Goal: Transaction & Acquisition: Purchase product/service

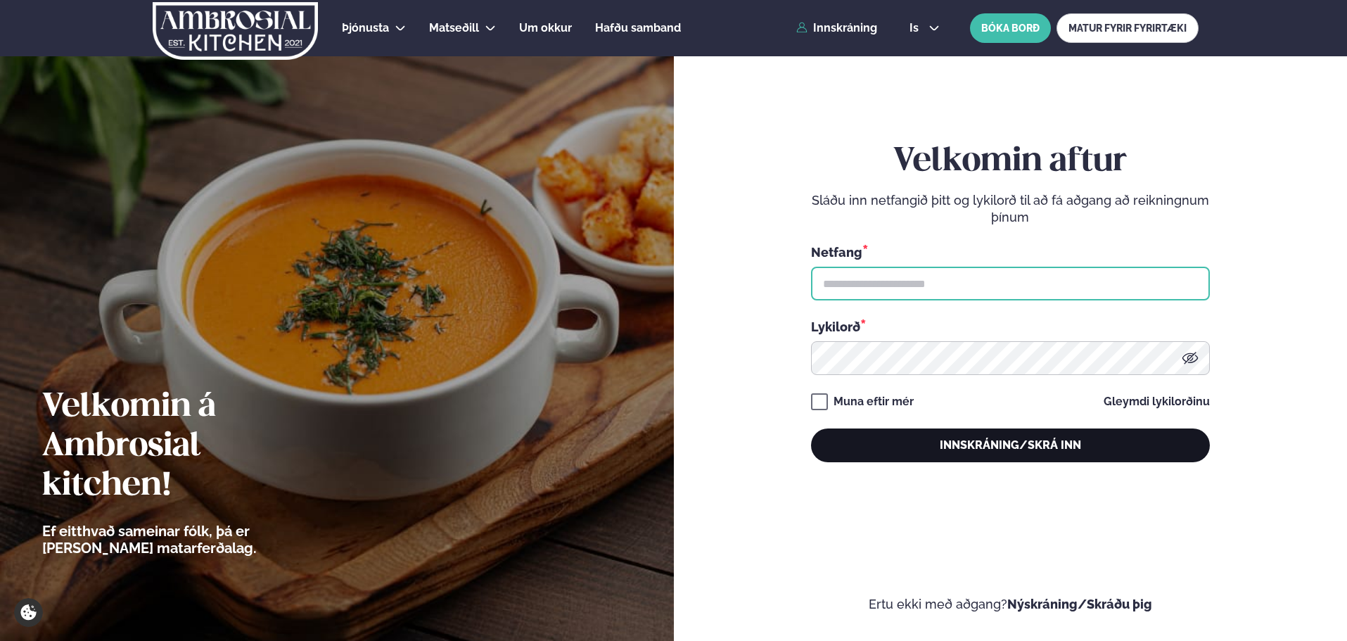
type input "**********"
click at [869, 456] on button "Innskráning/Skrá inn" at bounding box center [1010, 445] width 399 height 34
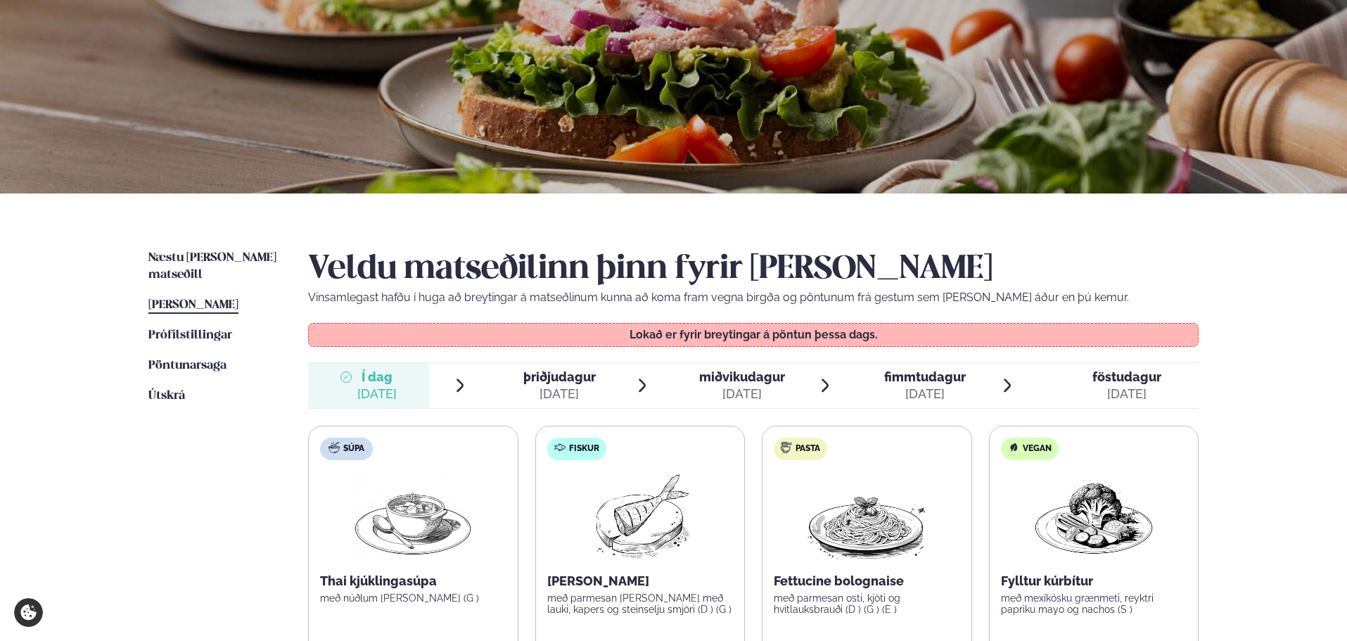
scroll to position [352, 0]
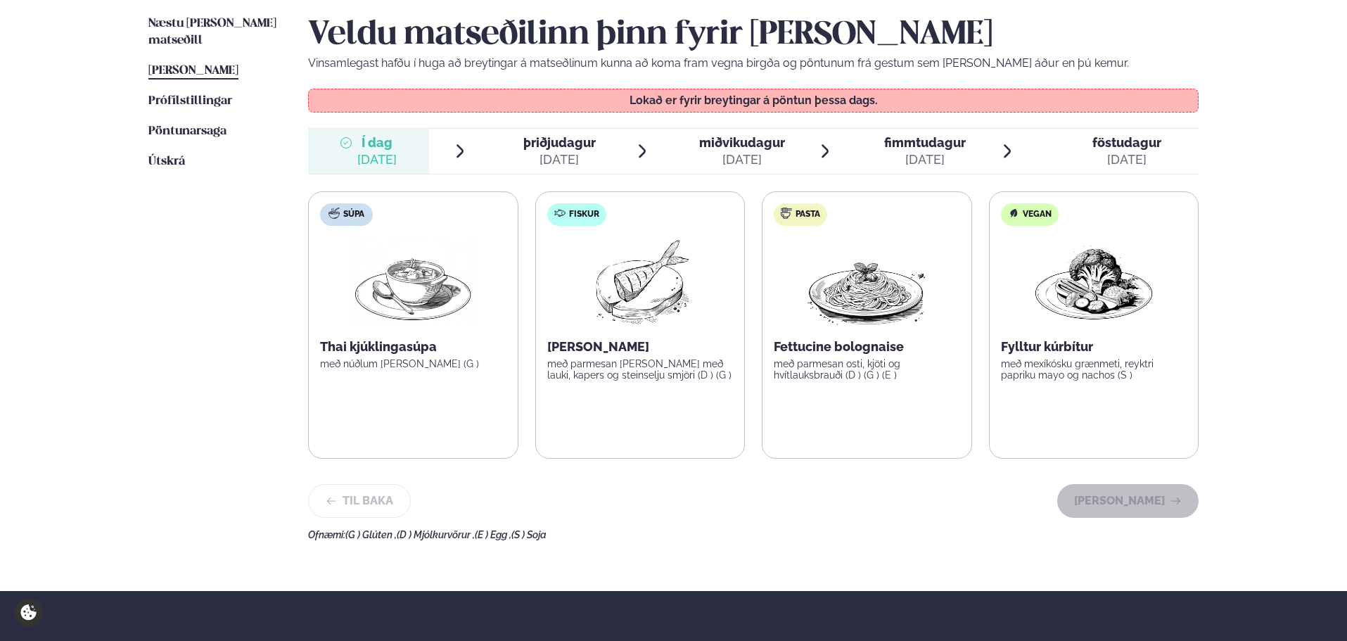
click at [570, 158] on div "[DATE]" at bounding box center [559, 159] width 72 height 17
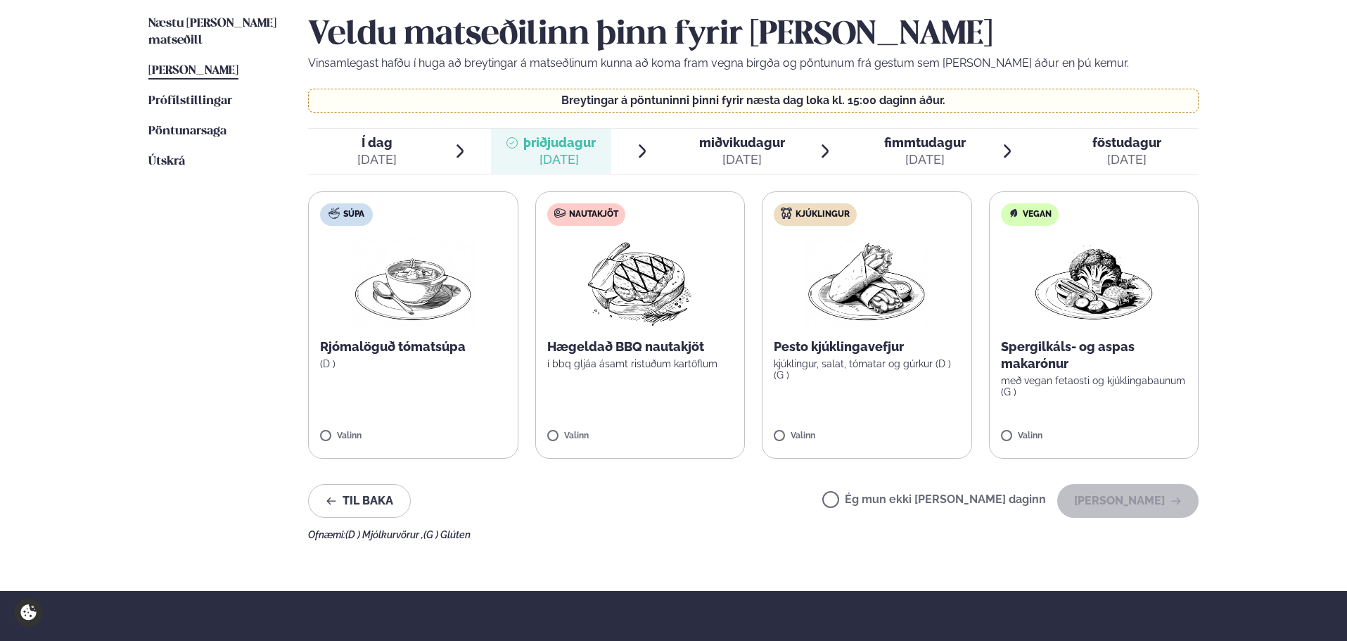
click at [614, 422] on label "Nautakjöt Hægeldað BBQ nautakjöt í bbq gljáa ásamt ristuðum kartöflum Valinn" at bounding box center [640, 324] width 210 height 267
click at [1115, 501] on button "[PERSON_NAME]" at bounding box center [1127, 501] width 141 height 34
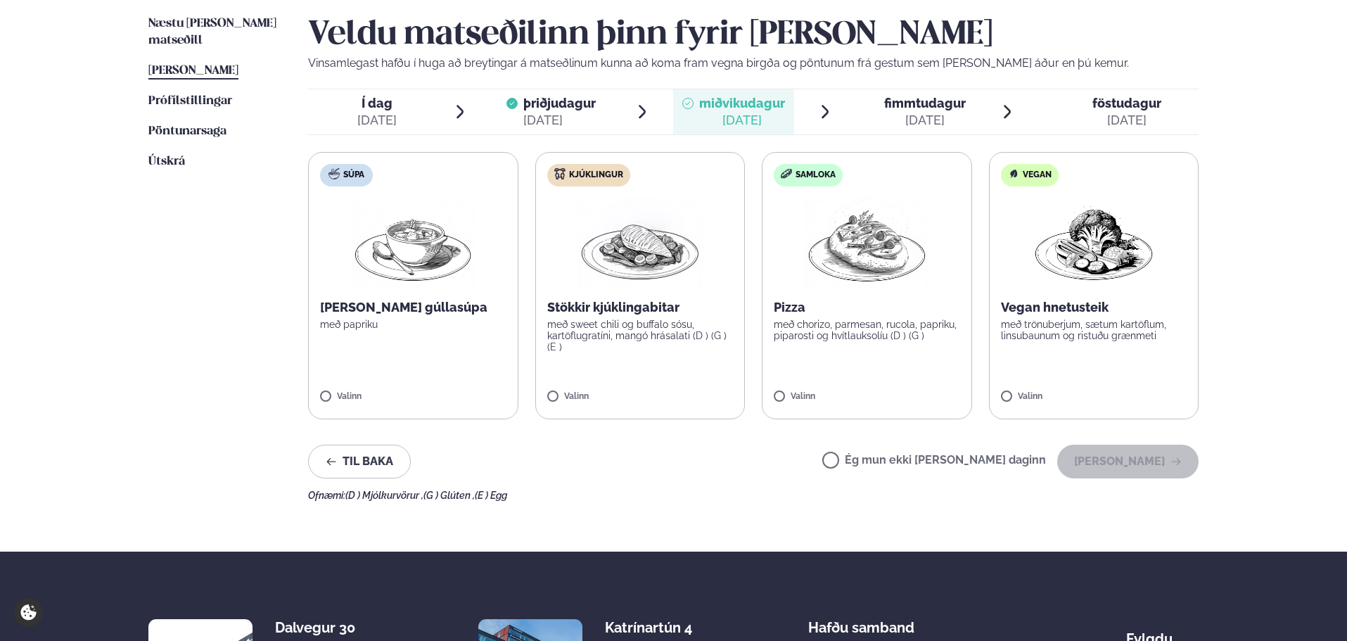
click at [667, 333] on p "með sweet chili og buffalo sósu, kartöflugratíni, mangó hrásalati (D ) (G ) (E )" at bounding box center [640, 336] width 186 height 34
click at [1115, 468] on button "[PERSON_NAME]" at bounding box center [1127, 461] width 141 height 34
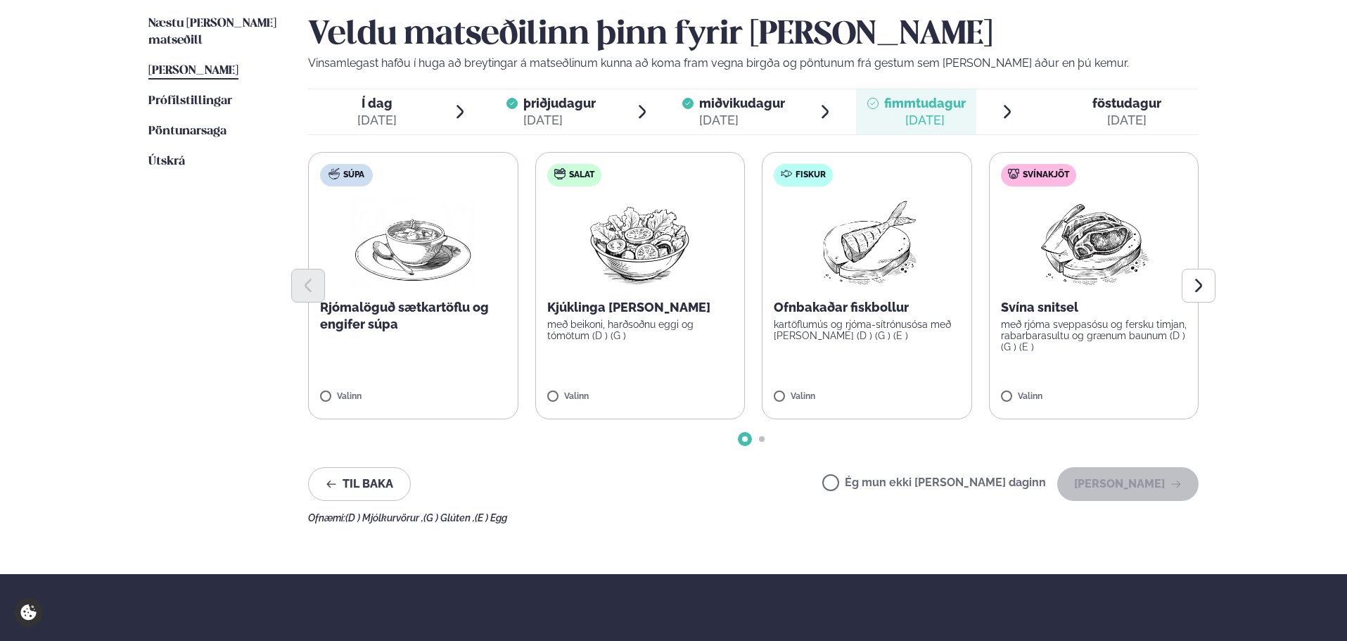
click at [882, 368] on label "Fiskur Ofnbakaðar fiskbollur kartöflumús og rjóma-sítrónusósa með [PERSON_NAME]…" at bounding box center [867, 285] width 210 height 267
click at [1076, 378] on label "Svínakjöt Svína snitsel með rjóma sveppasósu og fersku timjan, rabarbarasultu o…" at bounding box center [1094, 285] width 210 height 267
click at [1118, 482] on button "[PERSON_NAME]" at bounding box center [1127, 484] width 141 height 34
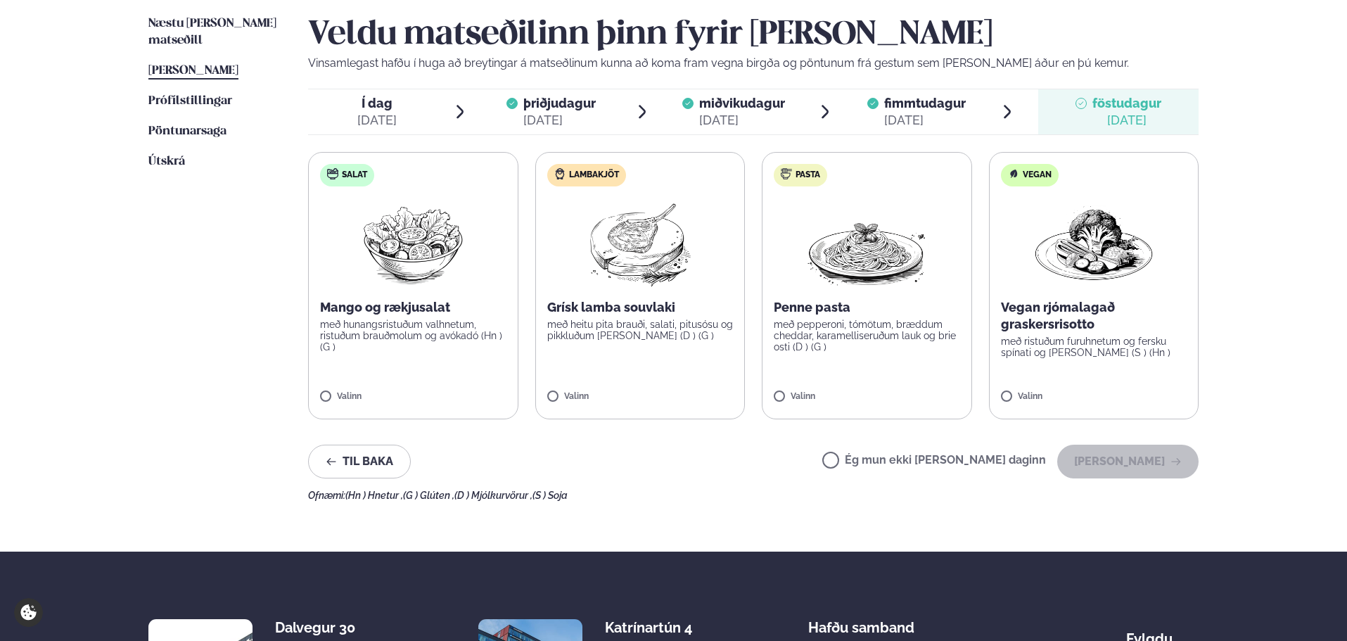
click at [665, 412] on label "Lambakjöt Grísk lamba souvlaki með heitu pita brauði, salati, pitusósu og pikkl…" at bounding box center [640, 285] width 210 height 267
click at [1153, 470] on button "[PERSON_NAME]" at bounding box center [1127, 461] width 141 height 34
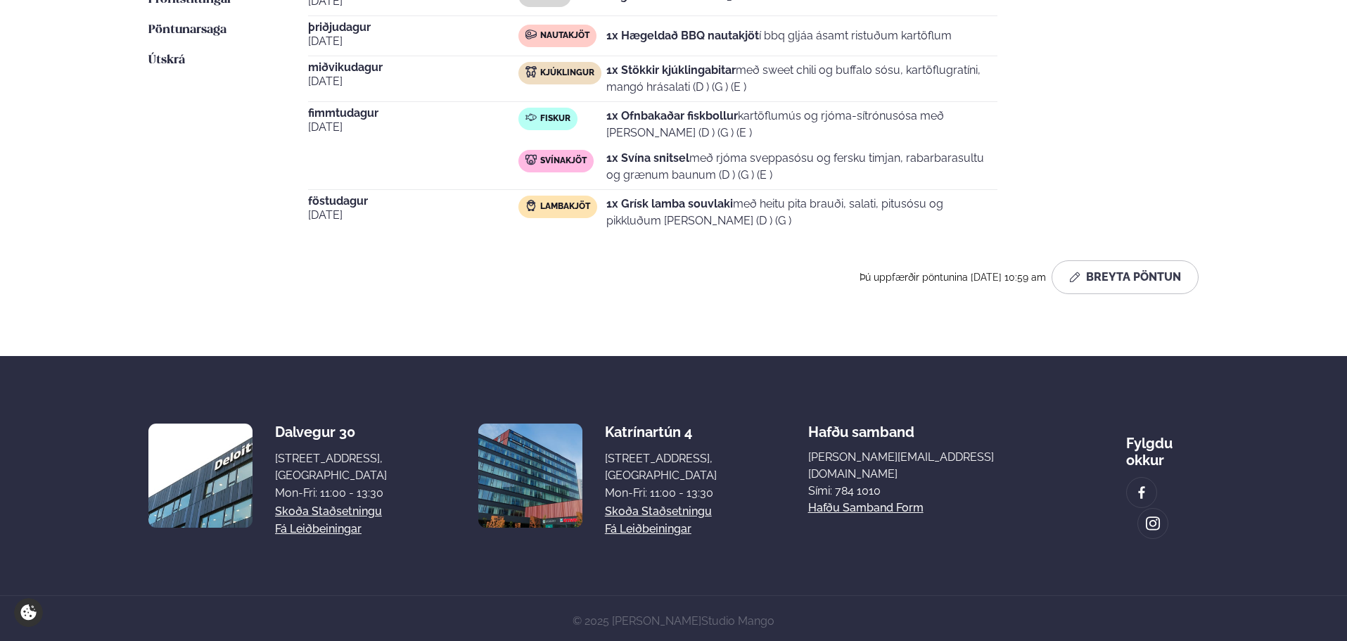
scroll to position [0, 0]
